Goal: Navigation & Orientation: Find specific page/section

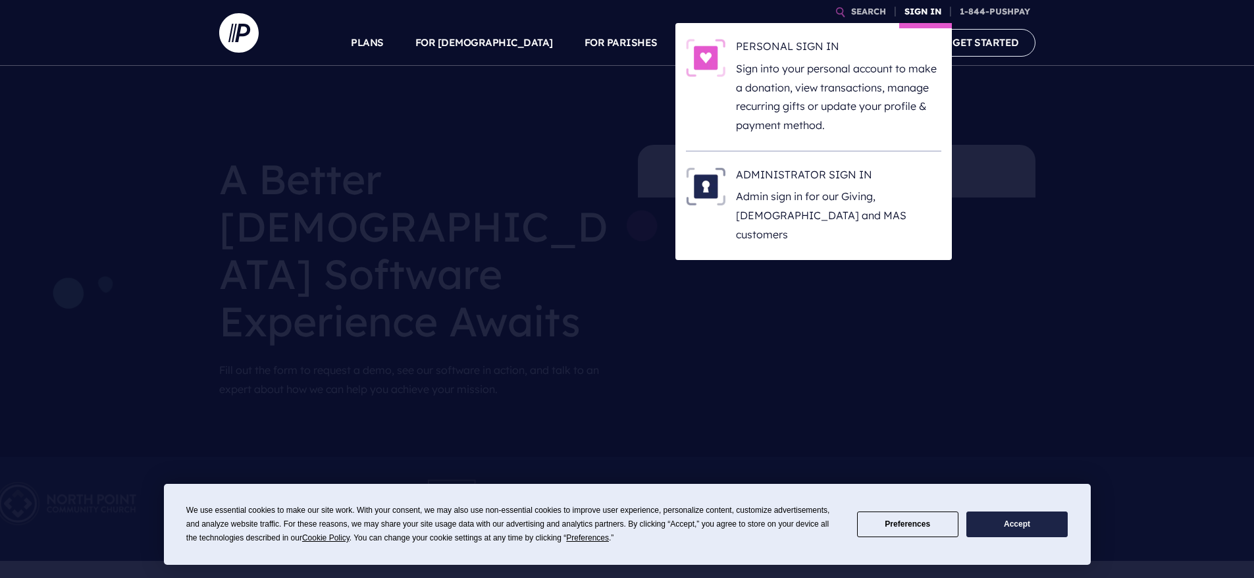
click at [930, 11] on link "SIGN IN" at bounding box center [922, 11] width 47 height 23
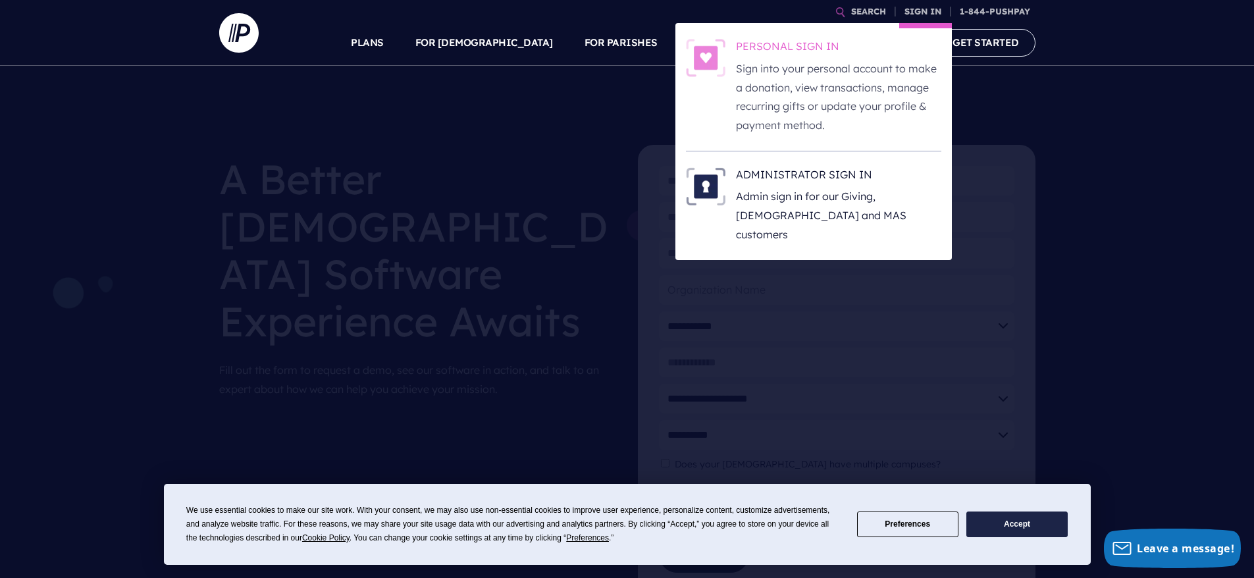
click at [875, 46] on h6 "PERSONAL SIGN IN" at bounding box center [838, 49] width 205 height 20
